Goal: Find specific page/section: Find specific page/section

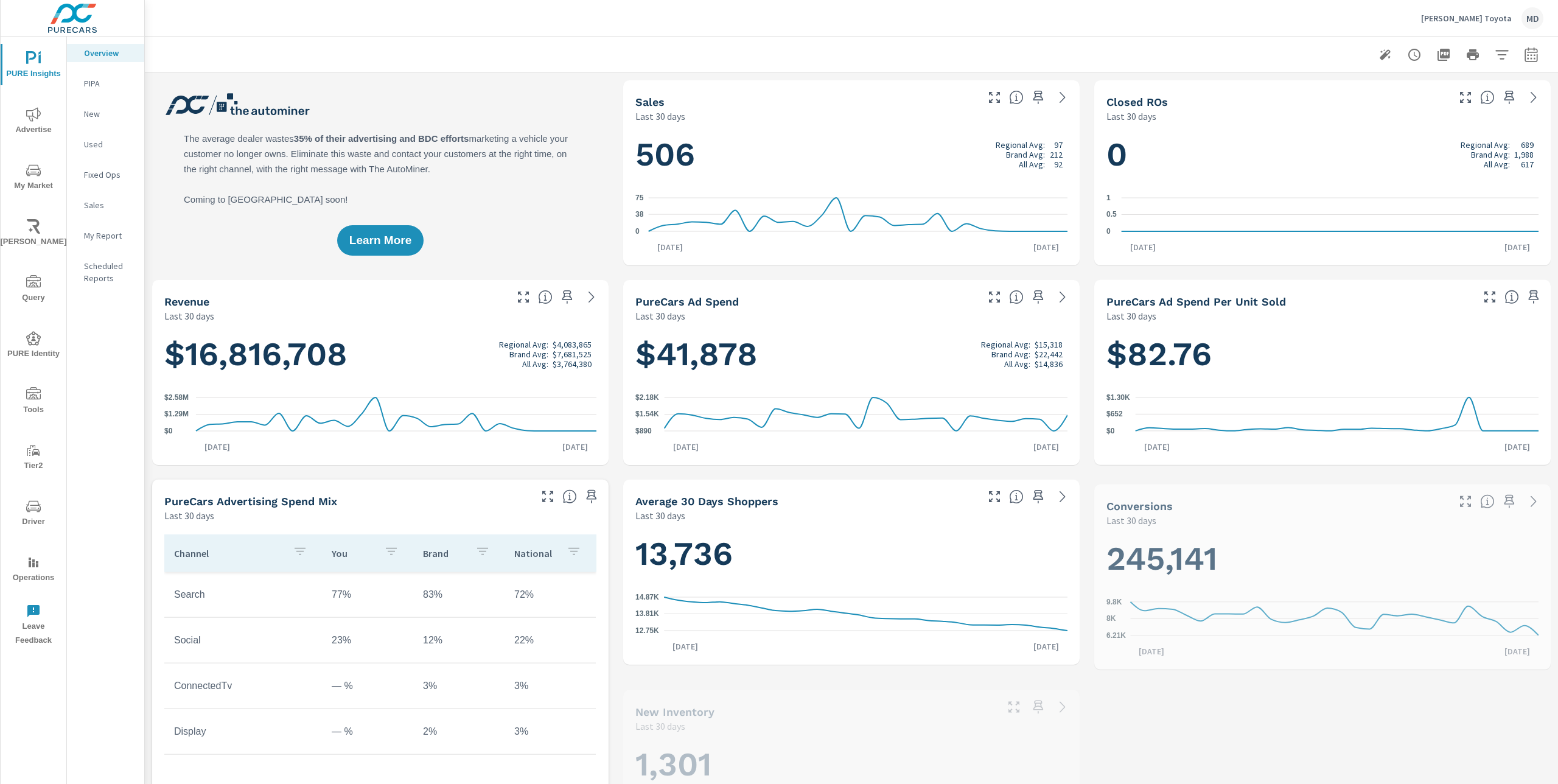
click at [91, 84] on p "PIPA" at bounding box center [108, 84] width 50 height 12
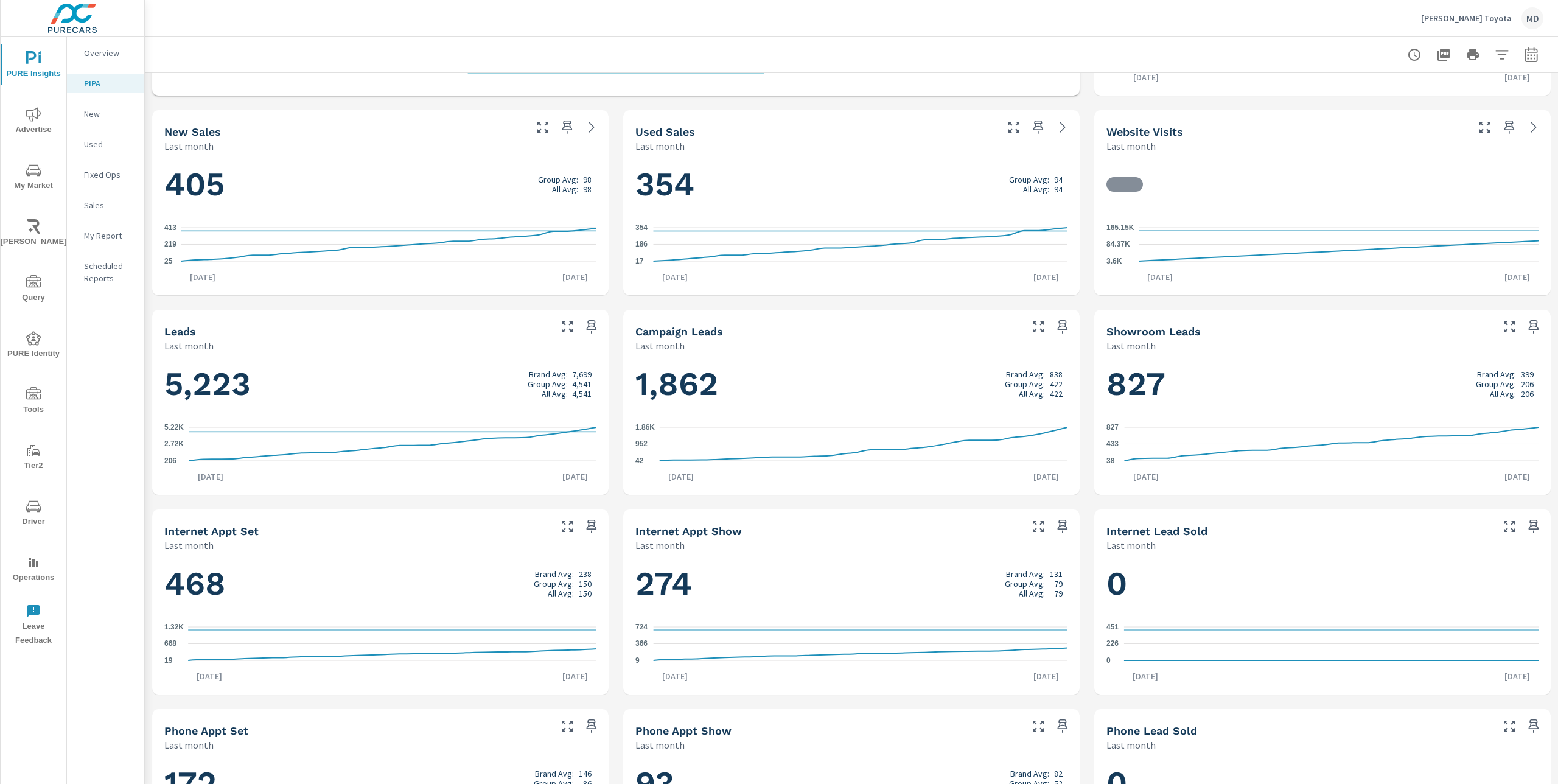
scroll to position [370, 0]
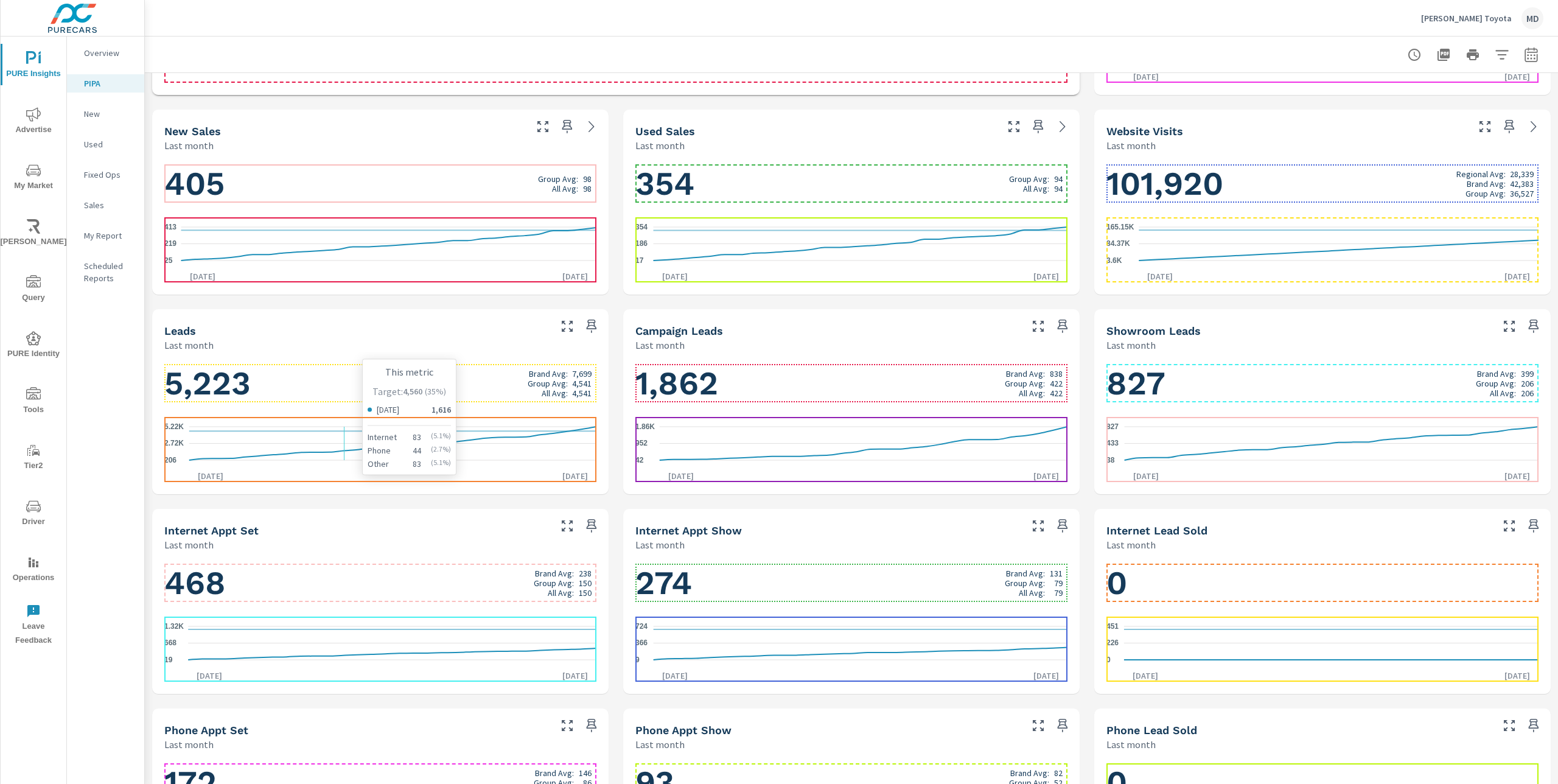
click at [340, 436] on icon "206 2.72K 5.22K" at bounding box center [380, 443] width 432 height 53
